Goal: Task Accomplishment & Management: Use online tool/utility

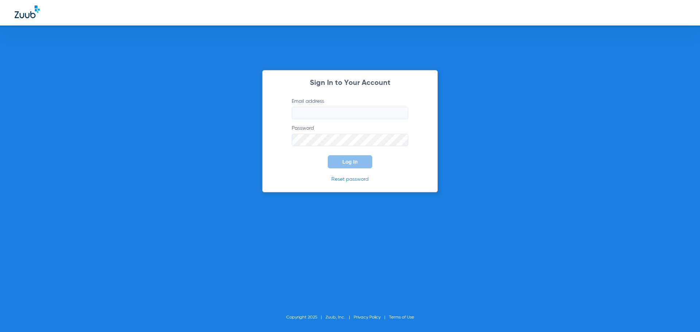
click at [348, 114] on input "Email address" at bounding box center [350, 113] width 117 height 12
type input "[EMAIL_ADDRESS][DOMAIN_NAME]"
click at [328, 155] on button "Log In" at bounding box center [350, 161] width 44 height 13
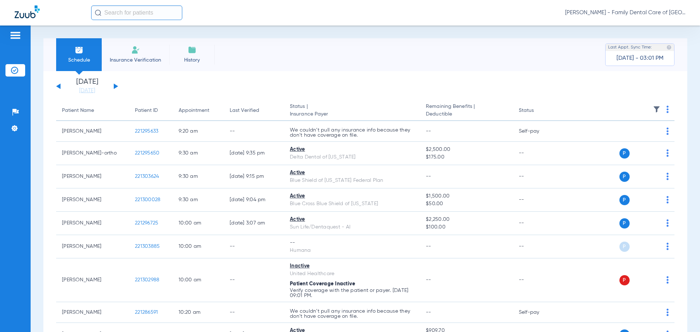
click at [132, 58] on span "Insurance Verification" at bounding box center [135, 59] width 56 height 7
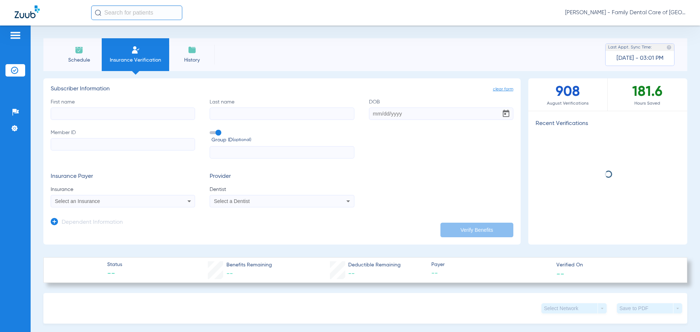
click at [133, 116] on input "First name" at bounding box center [123, 114] width 144 height 12
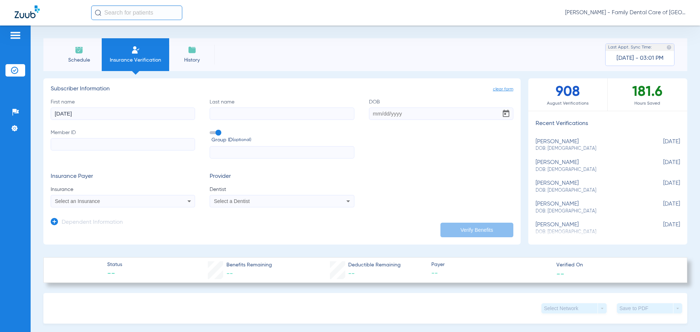
type input "[DATE]"
type input "[PERSON_NAME]"
type input "[DATE]"
click at [106, 148] on input "Member ID" at bounding box center [123, 144] width 144 height 12
type input "95005098001"
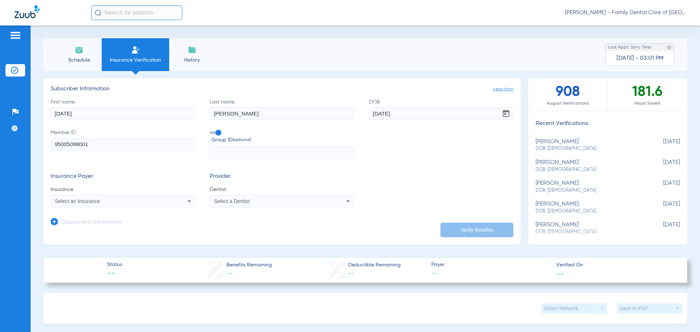
click at [212, 133] on span at bounding box center [215, 132] width 11 height 3
click at [211, 130] on input "Group ID (optional)" at bounding box center [211, 130] width 0 height 0
click at [178, 199] on div "Select an Insurance" at bounding box center [123, 201] width 144 height 9
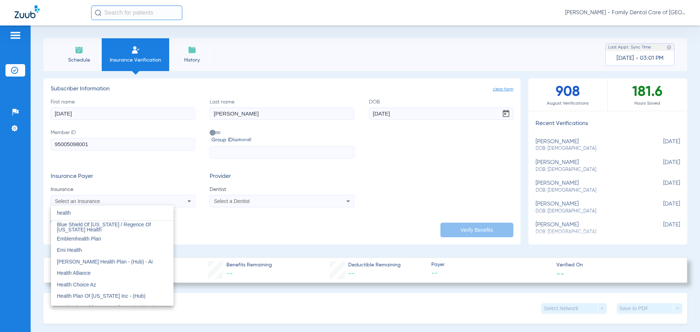
scroll to position [109, 0]
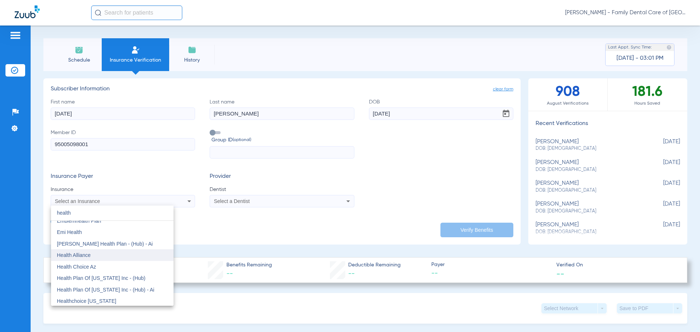
type input "health"
click at [91, 255] on mat-option "Health Alliance" at bounding box center [112, 255] width 122 height 12
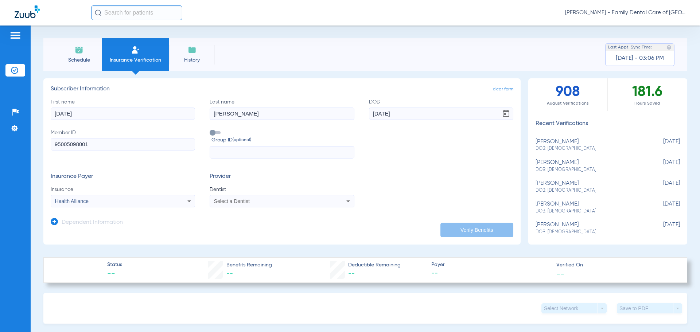
click at [247, 204] on span "Select a Dentist" at bounding box center [232, 201] width 36 height 6
type input "jung"
click at [245, 227] on span "[PERSON_NAME] [PERSON_NAME]" at bounding box center [236, 226] width 43 height 11
click at [466, 232] on button "Verify Benefits" at bounding box center [476, 230] width 73 height 15
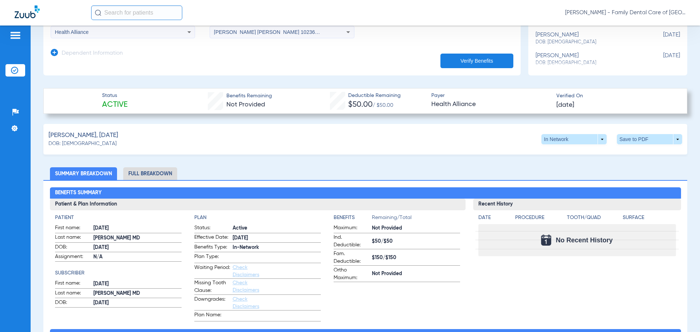
scroll to position [182, 0]
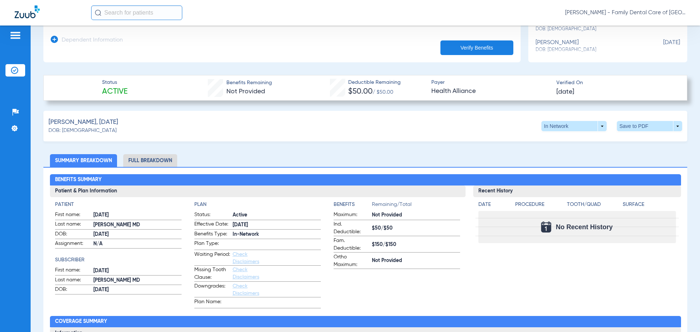
click at [157, 162] on li "Full Breakdown" at bounding box center [150, 160] width 54 height 13
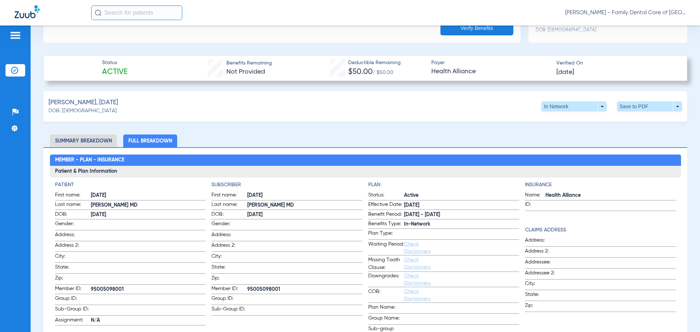
scroll to position [255, 0]
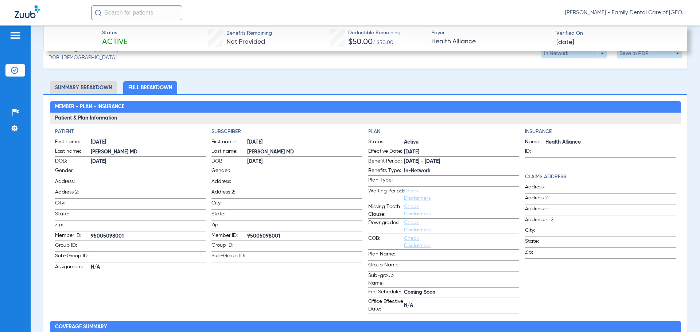
drag, startPoint x: 279, startPoint y: 233, endPoint x: 45, endPoint y: 211, distance: 235.0
click at [241, 232] on label "Member ID: 95005098001" at bounding box center [286, 236] width 151 height 9
copy label "95005098001"
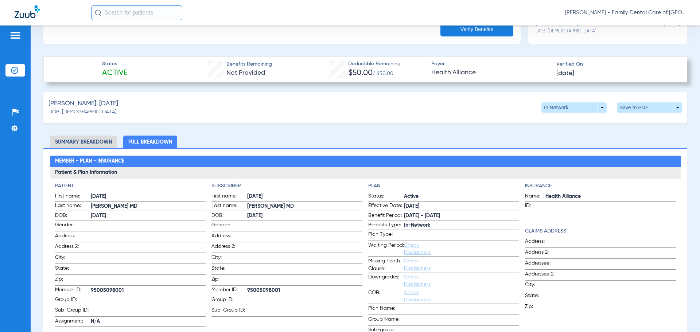
scroll to position [200, 0]
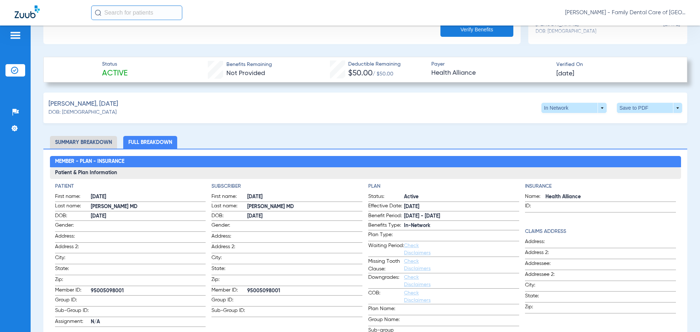
click at [105, 141] on li "Summary Breakdown" at bounding box center [83, 142] width 67 height 13
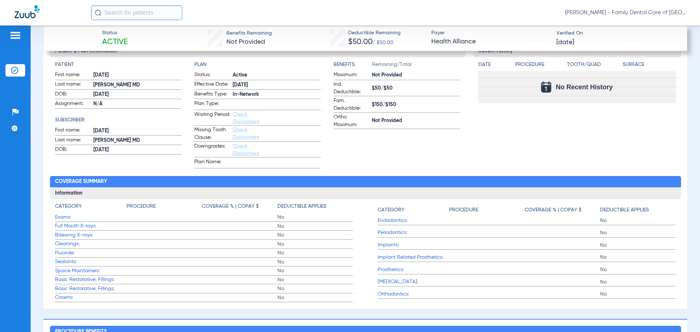
scroll to position [328, 0]
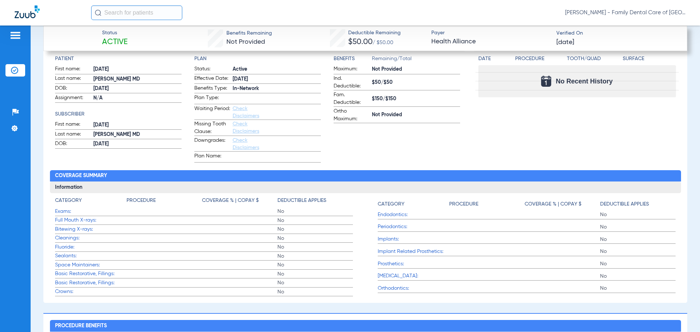
click at [391, 288] on span "Orthodontics:" at bounding box center [413, 289] width 71 height 8
